Goal: Check status: Check status

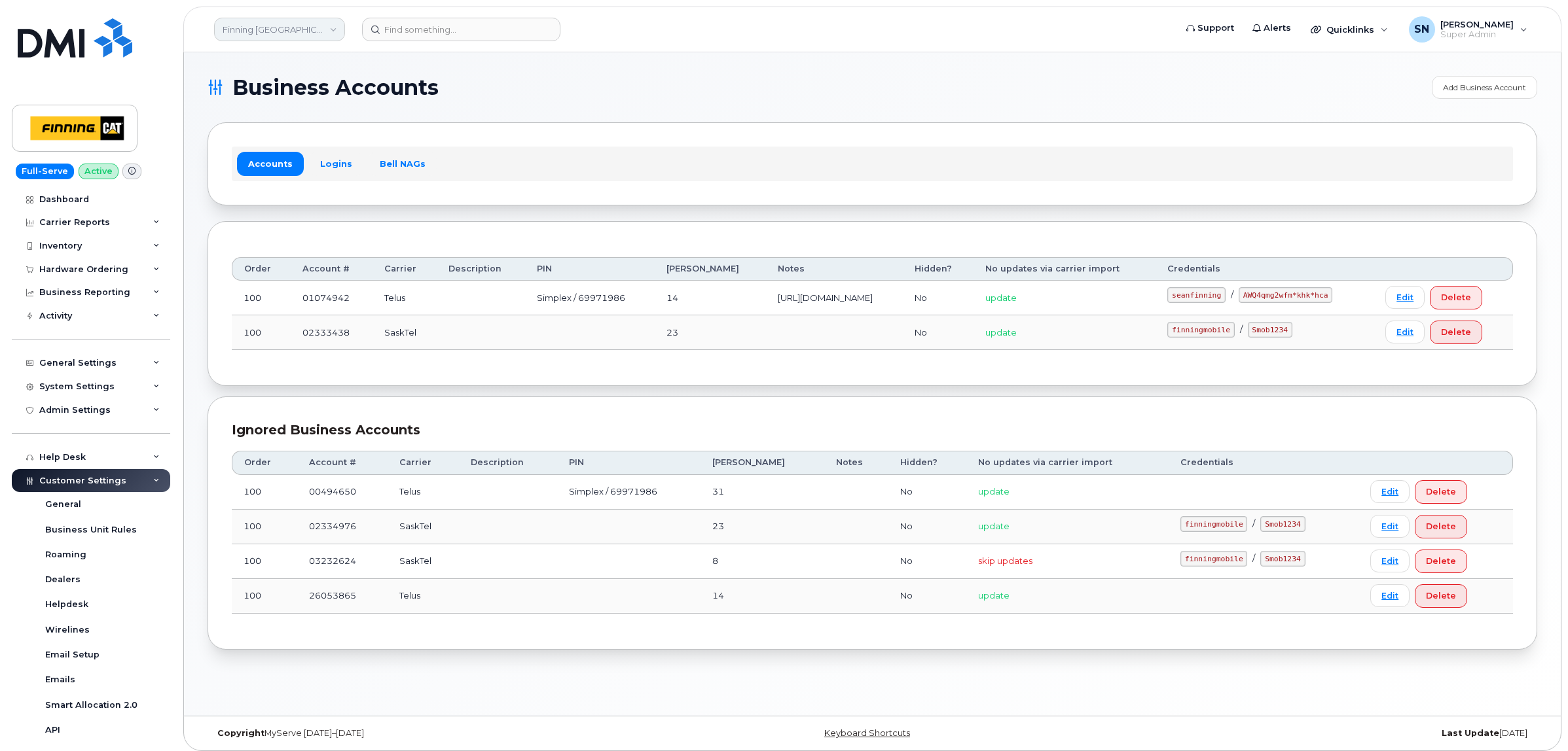
scroll to position [163, 0]
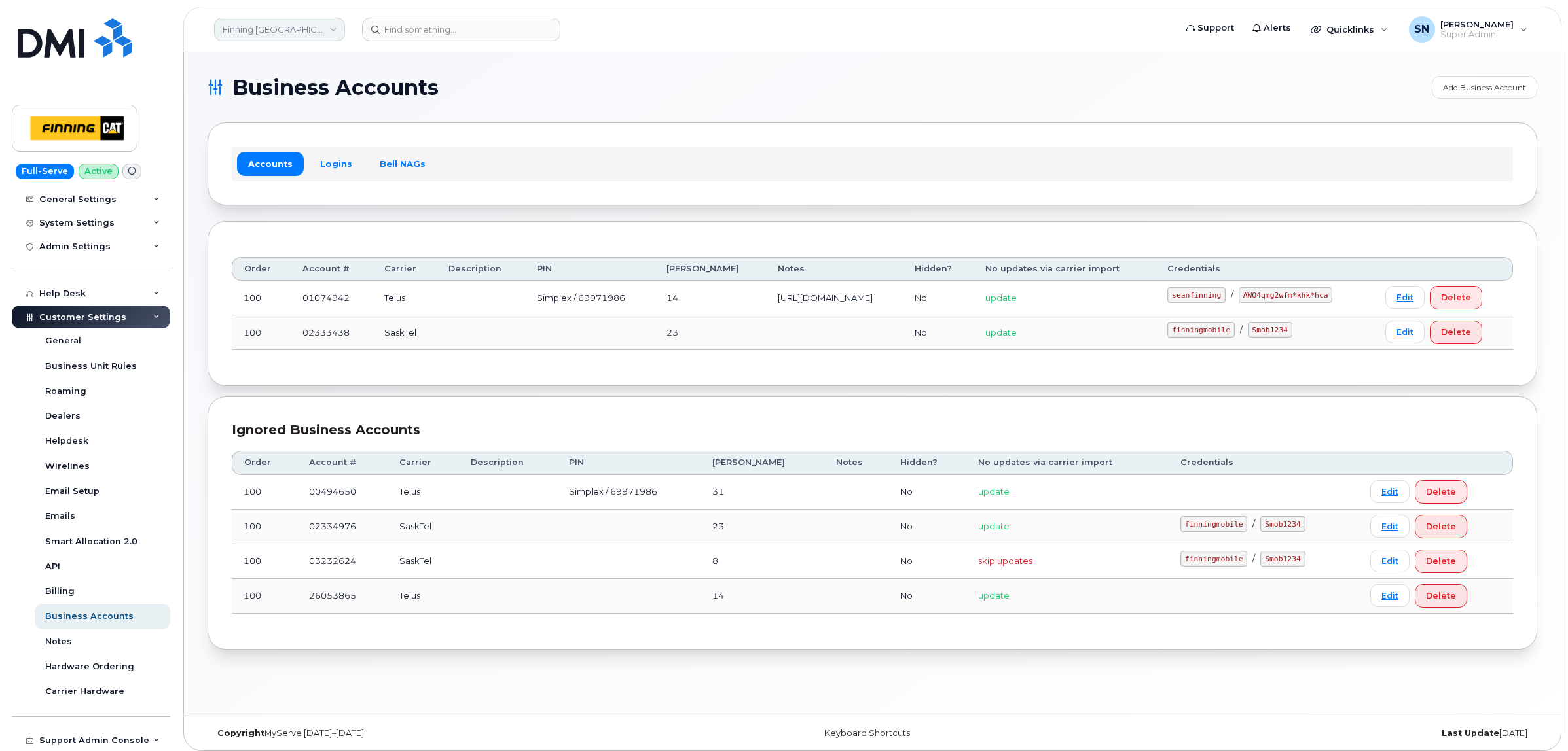
click at [230, 26] on link "Finning [GEOGRAPHIC_DATA]" at bounding box center [279, 29] width 131 height 23
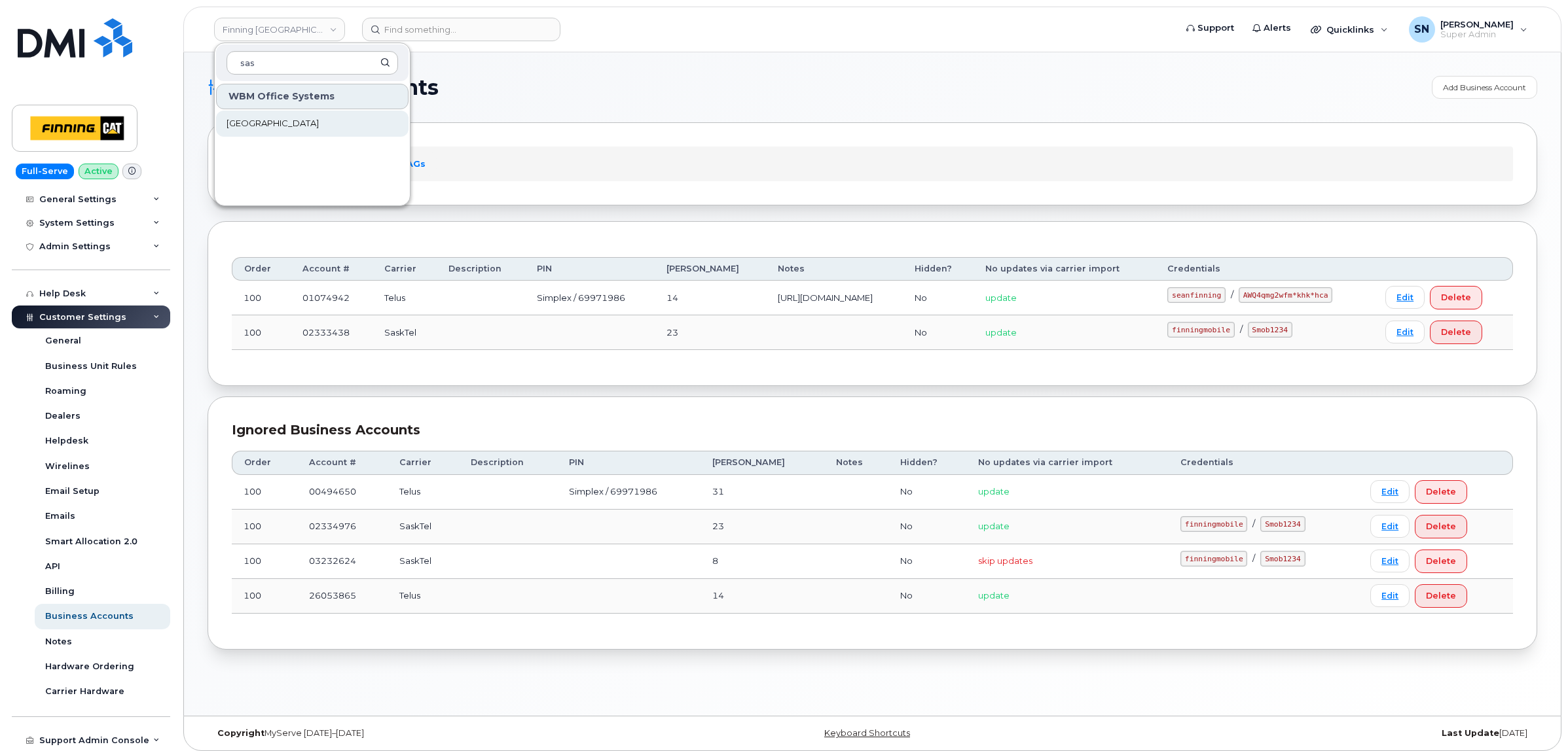
type input "sas"
click at [258, 115] on link "[GEOGRAPHIC_DATA]" at bounding box center [312, 124] width 193 height 26
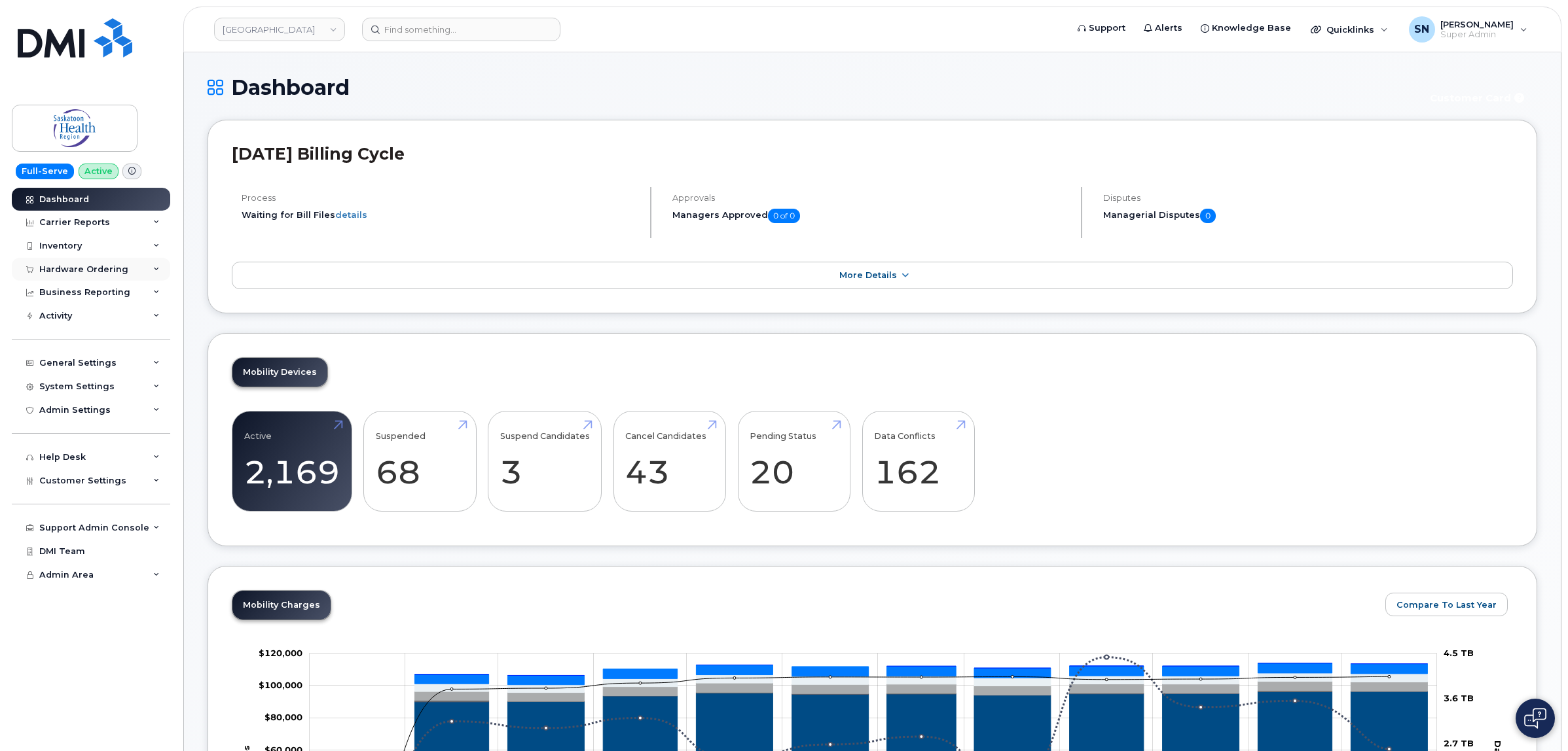
click at [85, 269] on div "Hardware Ordering" at bounding box center [84, 269] width 89 height 11
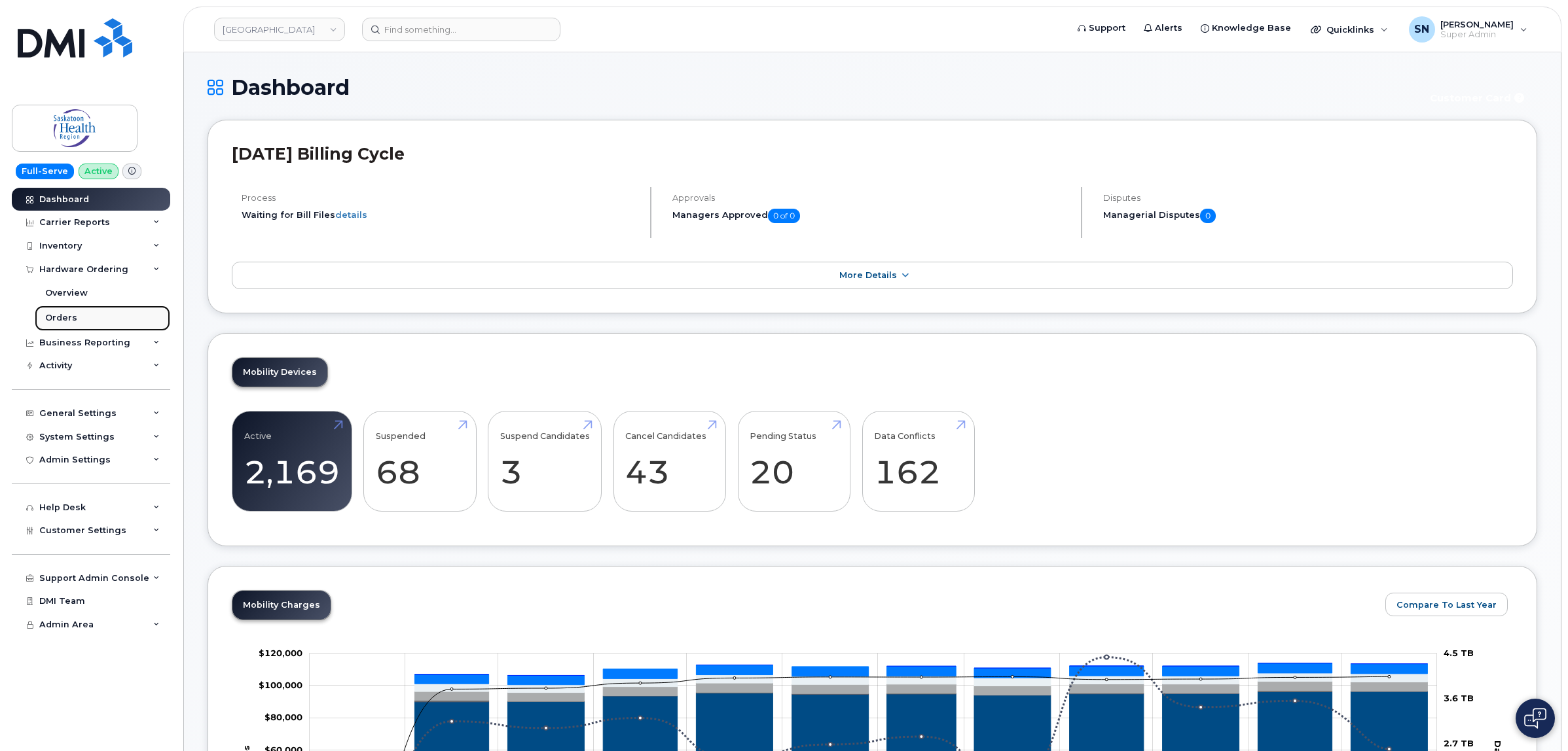
click at [77, 313] on link "Orders" at bounding box center [102, 318] width 135 height 25
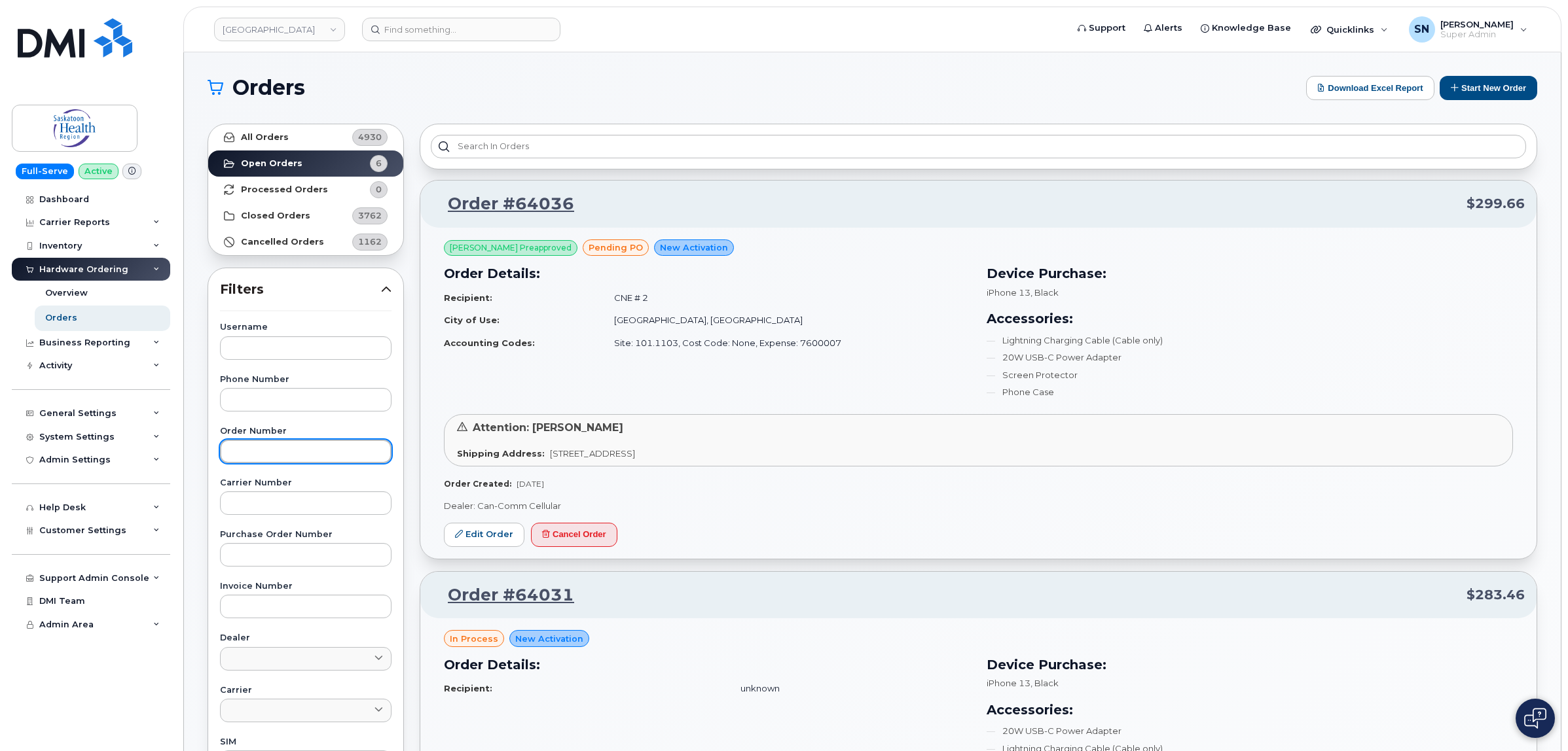
click at [344, 456] on input "text" at bounding box center [306, 451] width 172 height 23
paste input "63993"
type input "63993"
click at [317, 134] on link "All Orders 4930" at bounding box center [305, 138] width 195 height 26
